Goal: Information Seeking & Learning: Learn about a topic

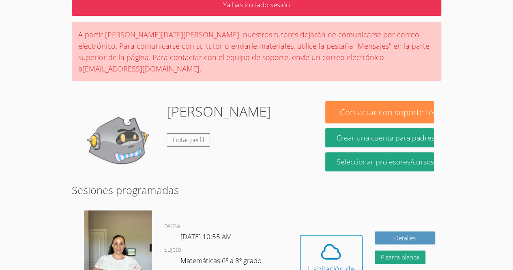
scroll to position [65, 0]
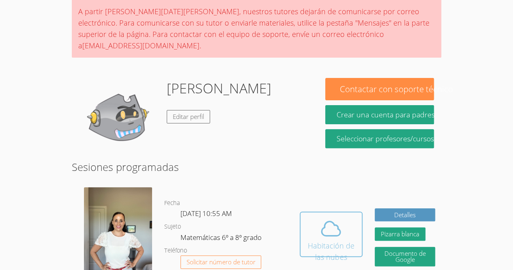
click at [320, 240] on font "Habitación de las nubes" at bounding box center [330, 251] width 51 height 23
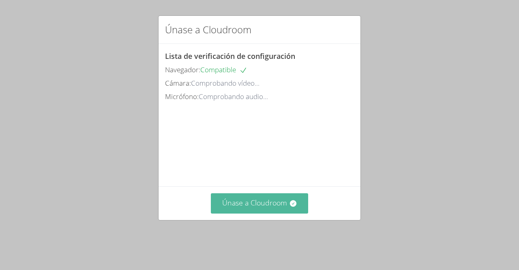
click at [275, 213] on button "Únase a Cloudroom" at bounding box center [260, 203] width 98 height 20
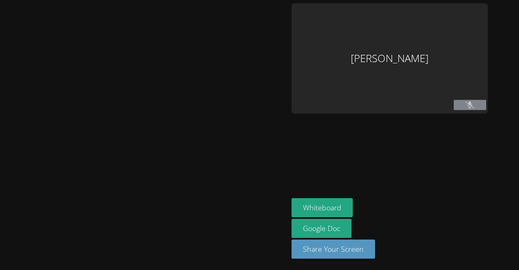
click at [275, 230] on div at bounding box center [144, 134] width 282 height 263
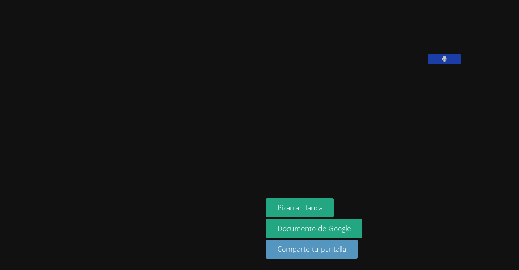
click at [386, 64] on video at bounding box center [327, 33] width 122 height 61
click at [428, 64] on button at bounding box center [444, 59] width 32 height 10
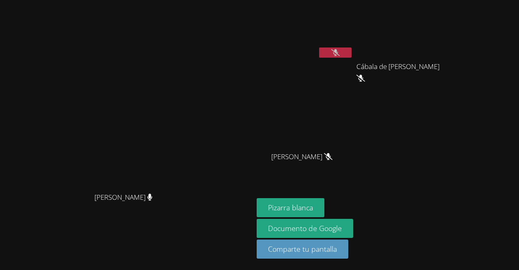
click at [340, 50] on icon at bounding box center [335, 52] width 9 height 7
click at [353, 50] on video at bounding box center [305, 30] width 97 height 54
click at [352, 56] on button at bounding box center [335, 52] width 32 height 10
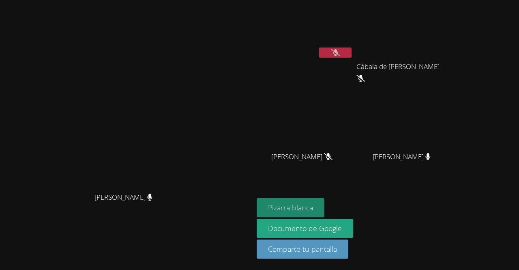
click at [313, 208] on font "Pizarra blanca" at bounding box center [290, 207] width 45 height 10
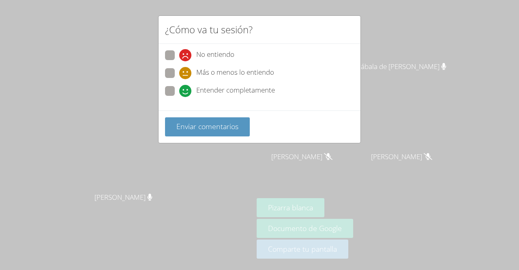
click at [161, 94] on div "No entiendo Más o menos lo entiendo Entender completamente" at bounding box center [260, 77] width 202 height 66
click at [247, 96] on span "Entender completamente" at bounding box center [235, 91] width 79 height 12
click at [186, 93] on input "Entender completamente" at bounding box center [182, 89] width 7 height 7
radio input "true"
click at [242, 108] on div "No entiendo Más o menos lo entiendo Entender completamente" at bounding box center [260, 77] width 202 height 66
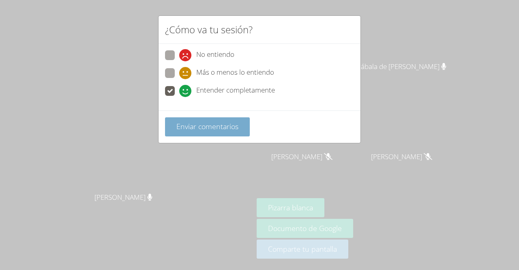
click at [229, 123] on font "Enviar comentarios" at bounding box center [207, 126] width 62 height 10
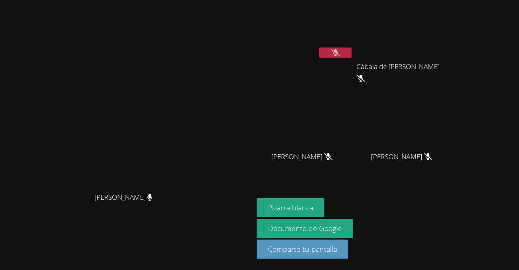
click at [188, 188] on video at bounding box center [127, 118] width 122 height 139
